Goal: Transaction & Acquisition: Purchase product/service

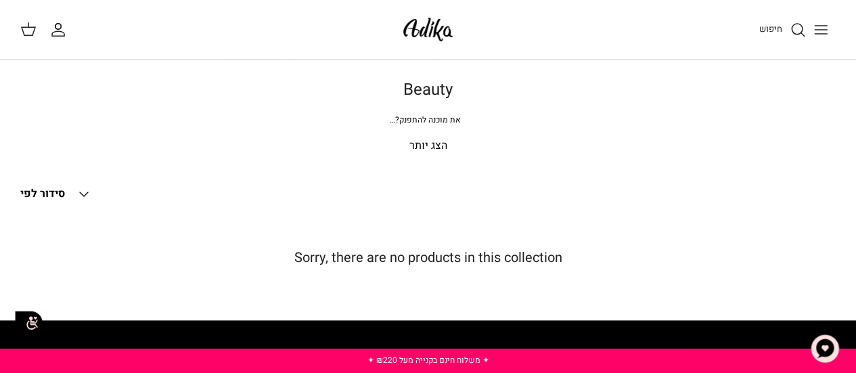
click at [799, 35] on icon "חיפוש" at bounding box center [798, 30] width 16 height 16
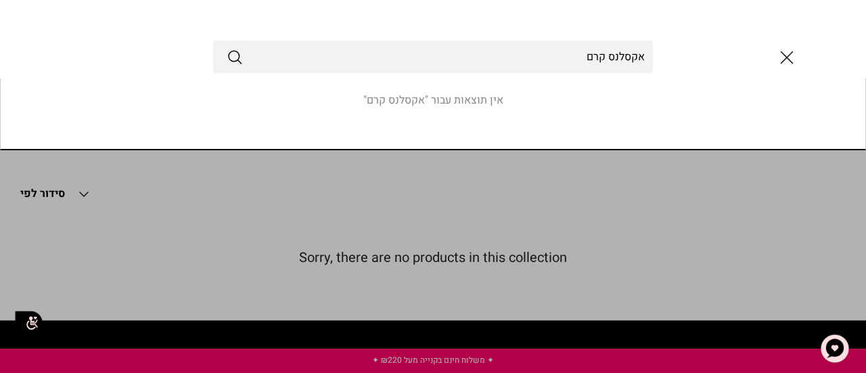
type input "אקסלנס קרם"
click at [227, 48] on button "Submit" at bounding box center [235, 57] width 16 height 18
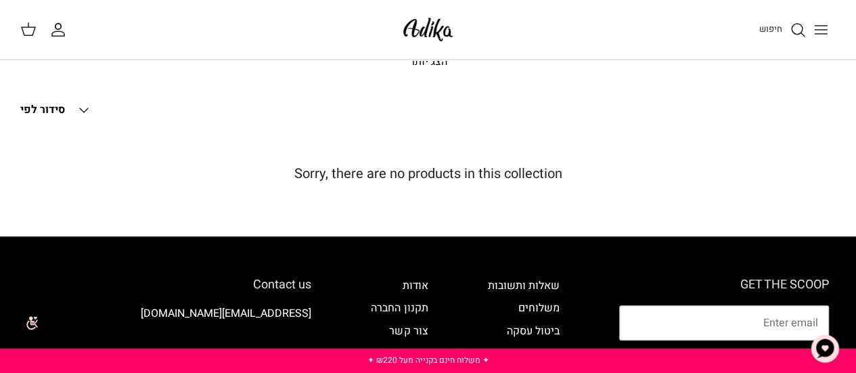
scroll to position [68, 0]
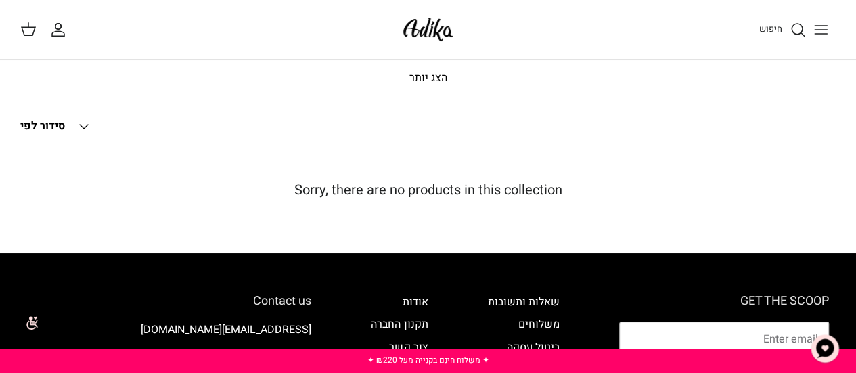
click at [824, 30] on icon "Toggle menu" at bounding box center [821, 30] width 16 height 16
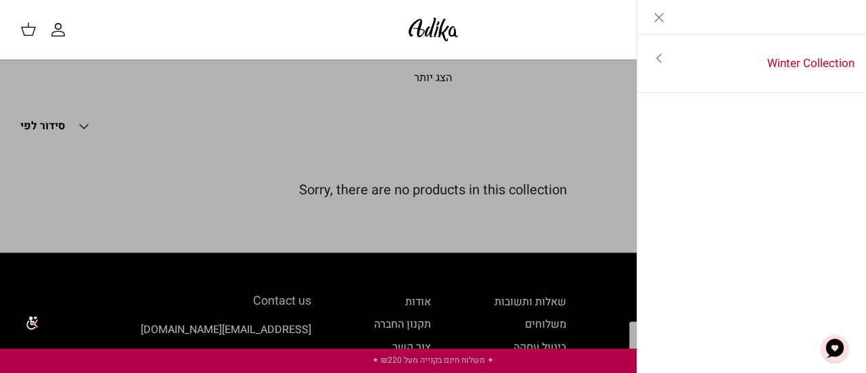
click at [824, 30] on div "Left" at bounding box center [752, 17] width 229 height 35
click at [663, 16] on icon "Close" at bounding box center [659, 17] width 16 height 16
